Goal: Find specific page/section: Find specific page/section

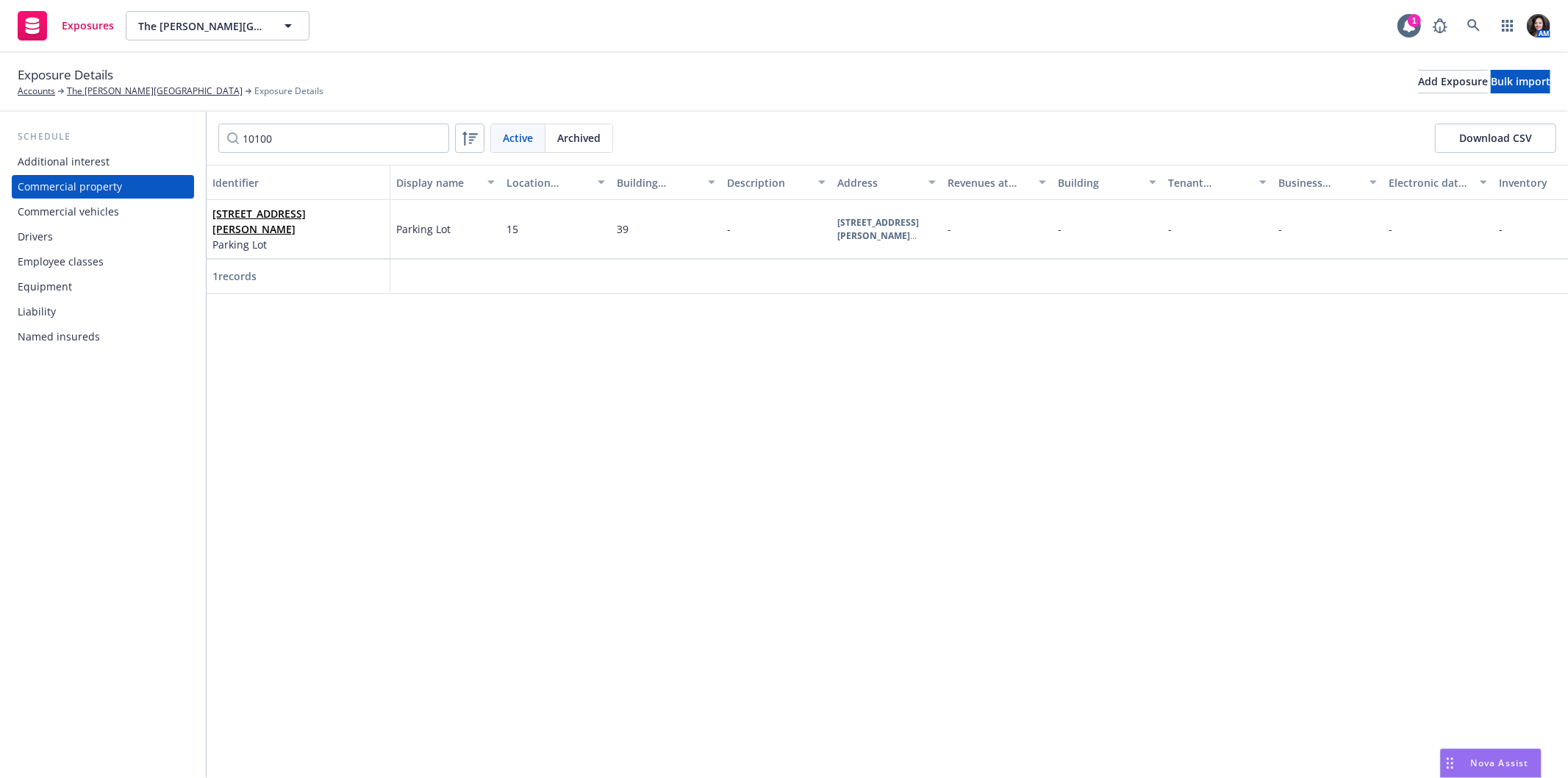
click at [27, 92] on link "Accounts" at bounding box center [36, 92] width 37 height 13
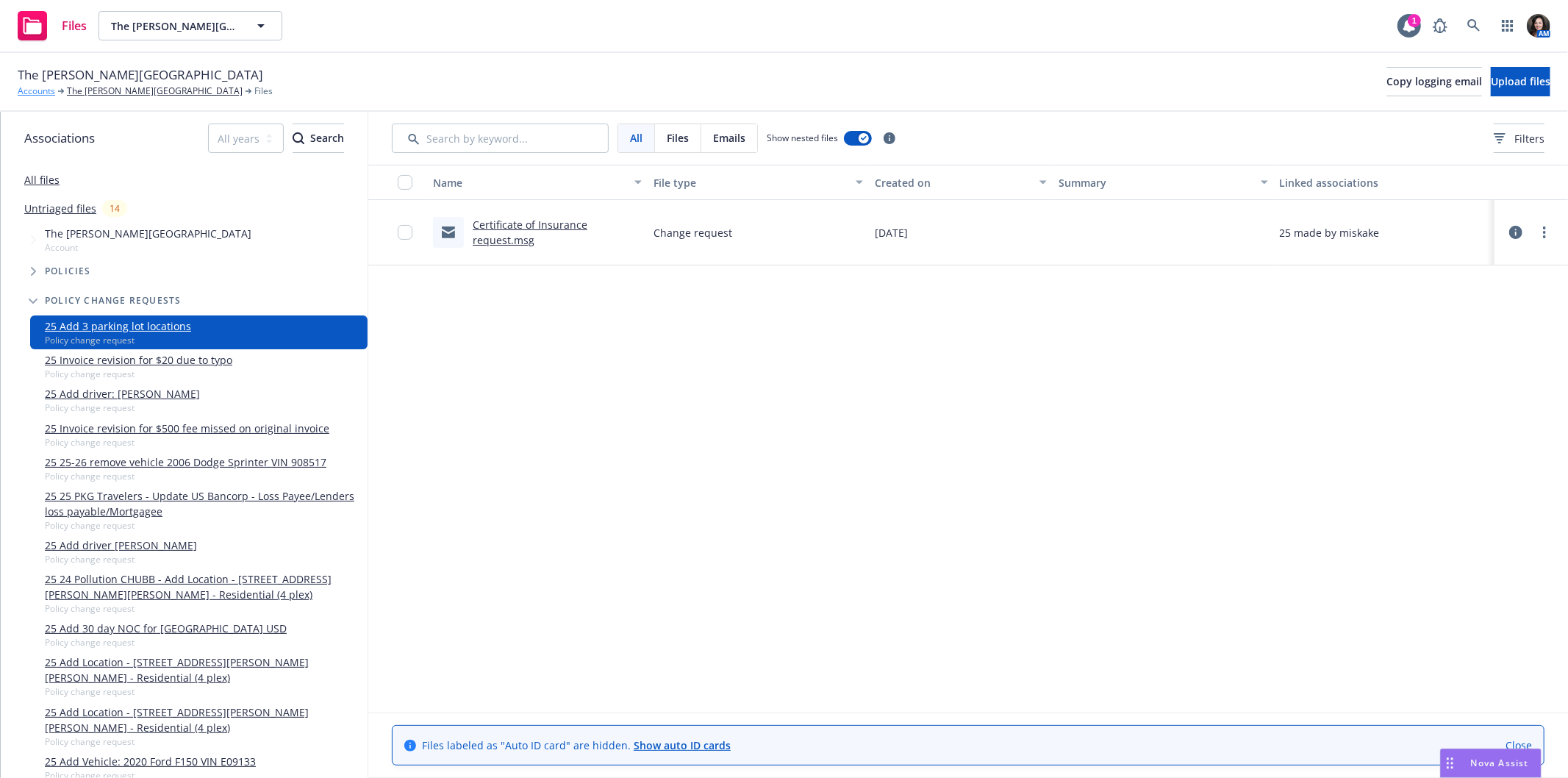
click at [28, 92] on link "Accounts" at bounding box center [36, 92] width 37 height 13
